Goal: Task Accomplishment & Management: Complete application form

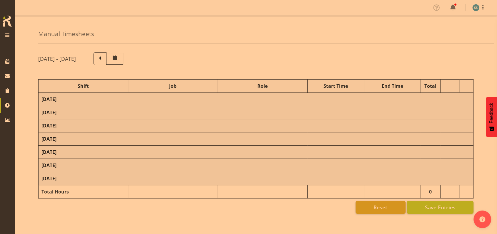
select select "1607"
select select "10587"
select select "47"
select select "26078"
select select "10587"
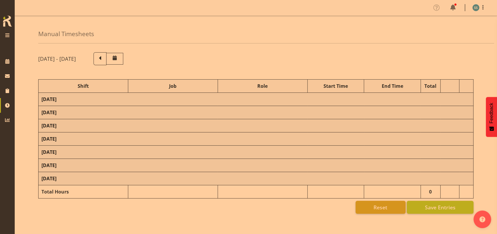
select select "47"
select select "48116"
select select "10587"
select select "47"
select select "56692"
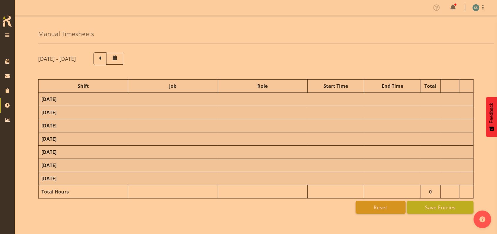
select select "10499"
select select "47"
select select "56692"
select select "10499"
select select "47"
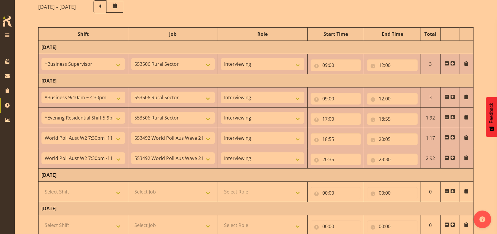
scroll to position [78, 0]
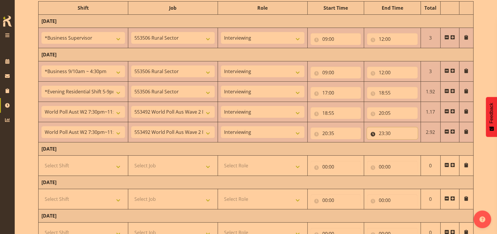
click at [390, 133] on input "23:30" at bounding box center [392, 134] width 51 height 12
click at [423, 148] on select "00 01 02 03 04 05 06 07 08 09 10 11 12 13 14 15 16 17 18 19 20 21 22 23 24 25 2…" at bounding box center [422, 149] width 13 height 12
select select "55"
click at [416, 143] on select "00 01 02 03 04 05 06 07 08 09 10 11 12 13 14 15 16 17 18 19 20 21 22 23 24 25 2…" at bounding box center [422, 149] width 13 height 12
type input "23:55"
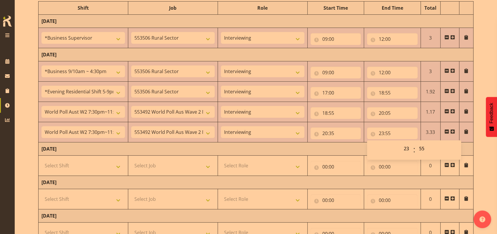
click at [346, 147] on td "[DATE]" at bounding box center [255, 149] width 435 height 13
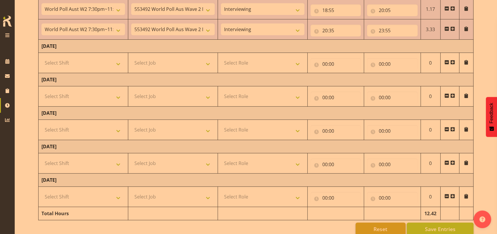
scroll to position [192, 0]
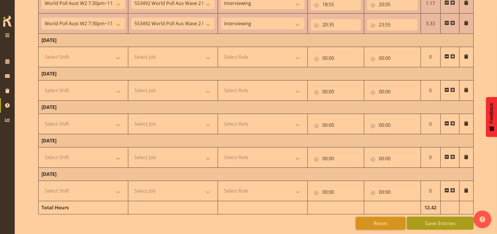
click at [445, 220] on span "Save Entries" at bounding box center [439, 224] width 31 height 8
